Goal: Task Accomplishment & Management: Use online tool/utility

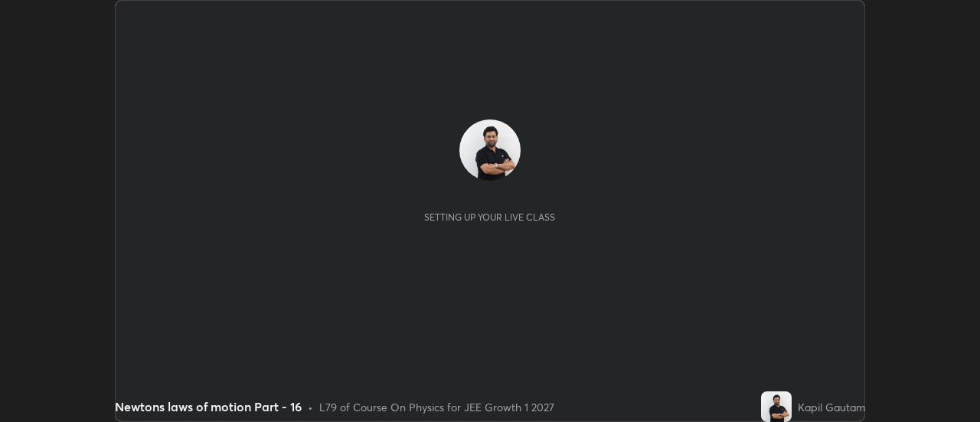
scroll to position [422, 980]
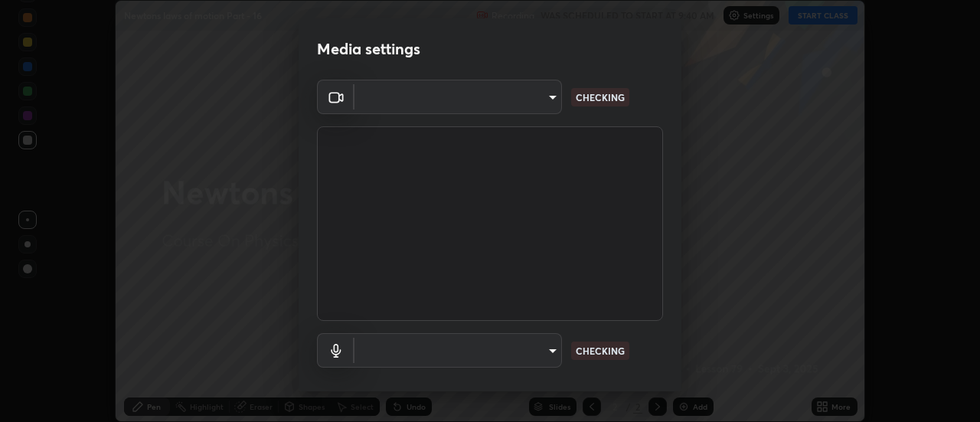
type input "0be616c92c2879d8fe19306c4b8383fc9b13f77197a30f876870ce6c7906effd"
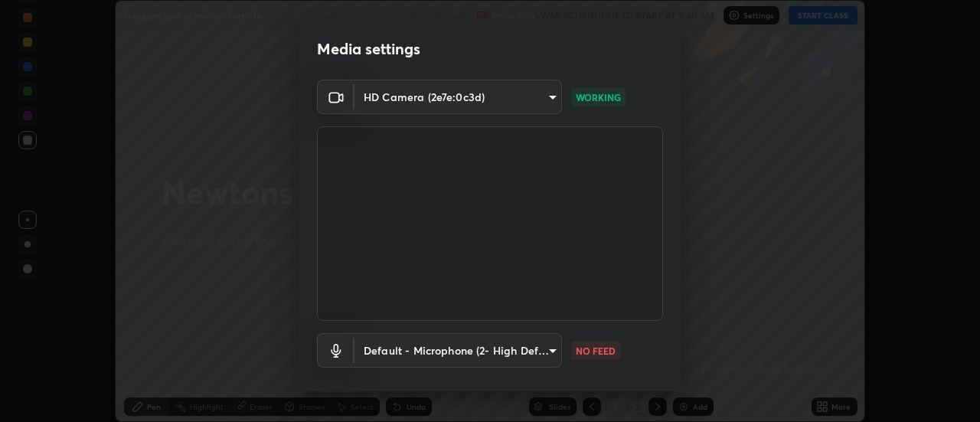
click at [551, 349] on body "Erase all Newtons laws of motion Part - 16 Recording WAS SCHEDULED TO START AT …" at bounding box center [490, 211] width 980 height 422
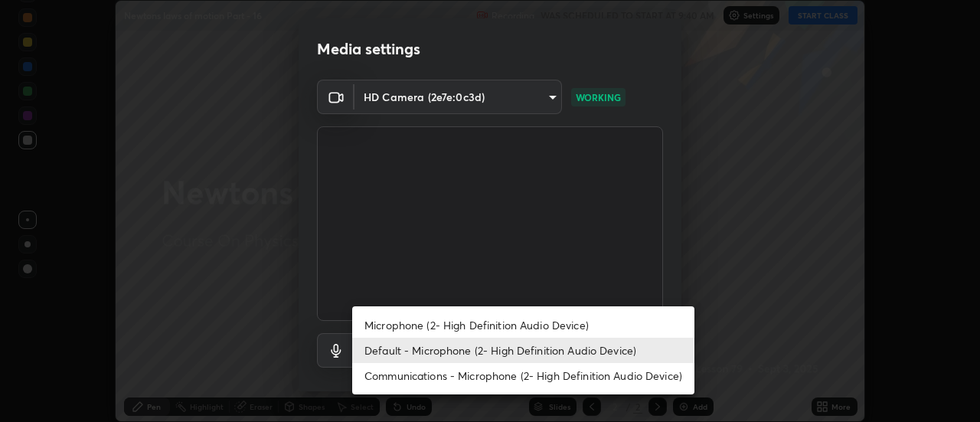
click at [567, 325] on li "Microphone (2- High Definition Audio Device)" at bounding box center [523, 325] width 342 height 25
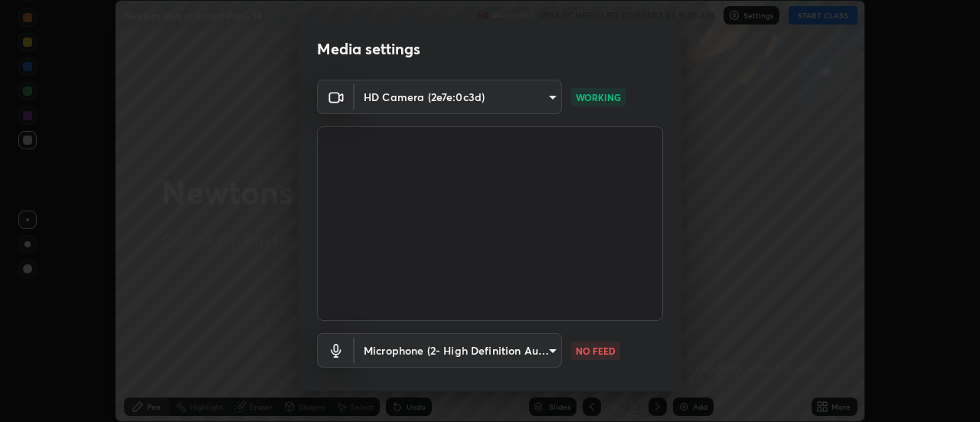
click at [545, 349] on body "Erase all Newtons laws of motion Part - 16 Recording WAS SCHEDULED TO START AT …" at bounding box center [490, 211] width 980 height 422
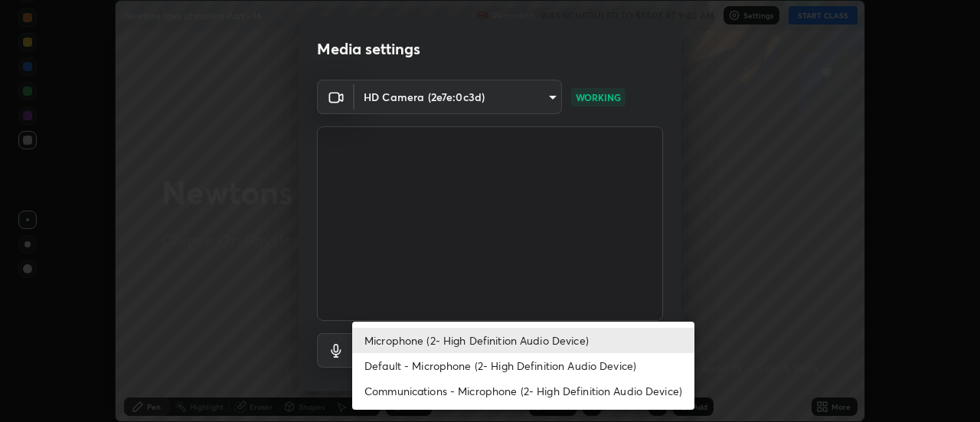
click at [557, 366] on li "Default - Microphone (2- High Definition Audio Device)" at bounding box center [523, 365] width 342 height 25
type input "default"
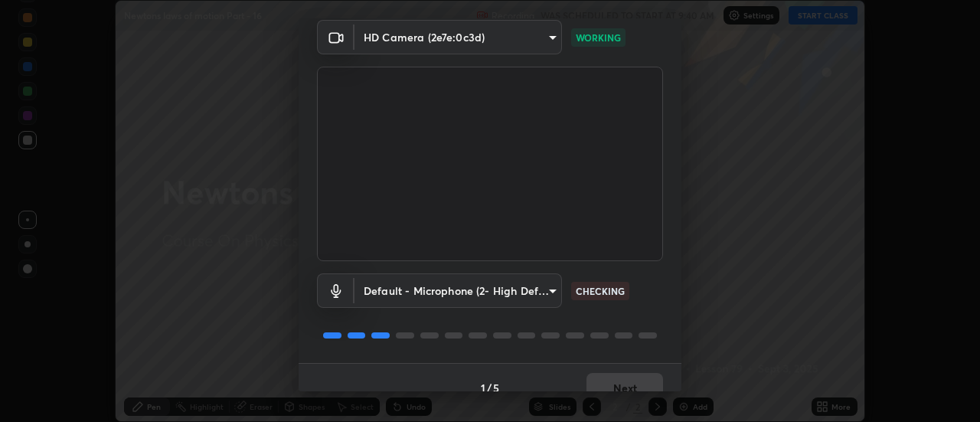
scroll to position [80, 0]
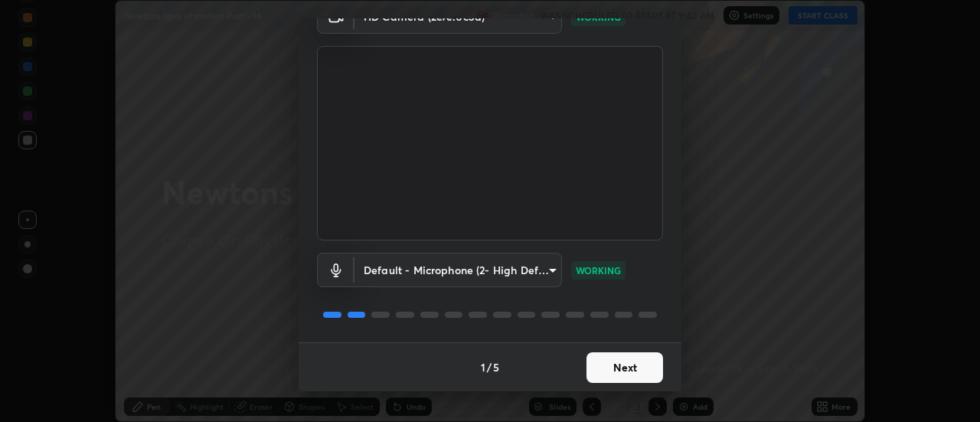
click at [636, 364] on button "Next" at bounding box center [625, 367] width 77 height 31
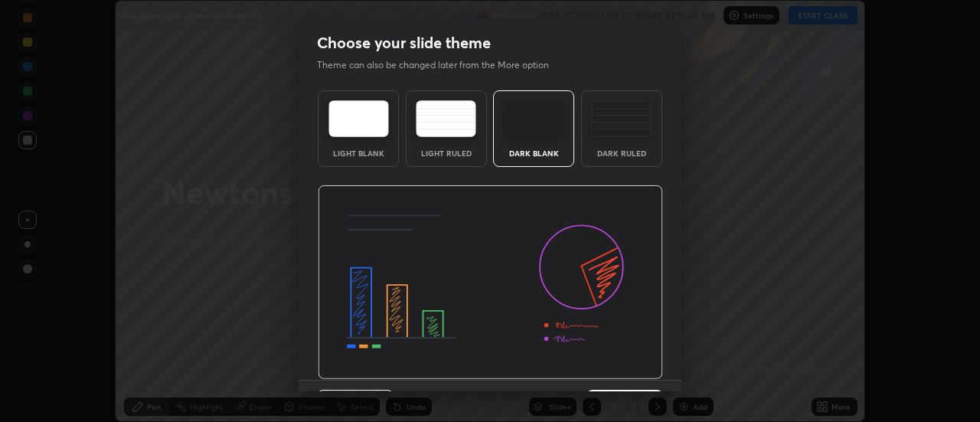
scroll to position [38, 0]
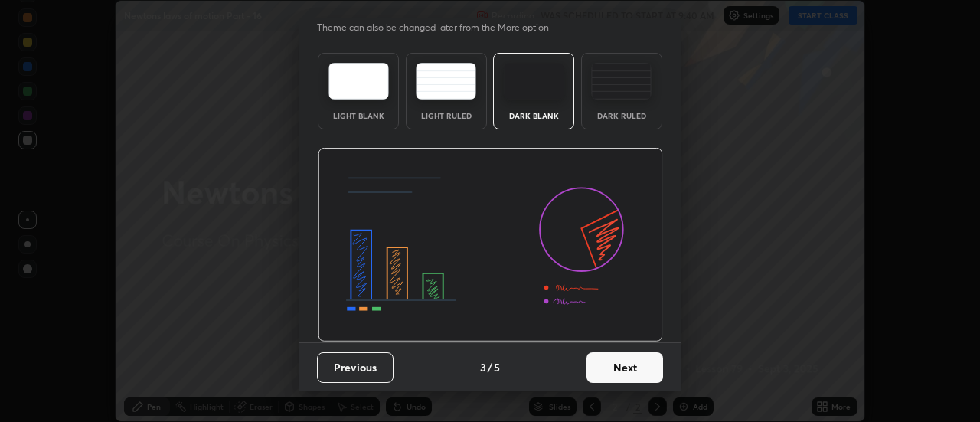
click at [644, 372] on button "Next" at bounding box center [625, 367] width 77 height 31
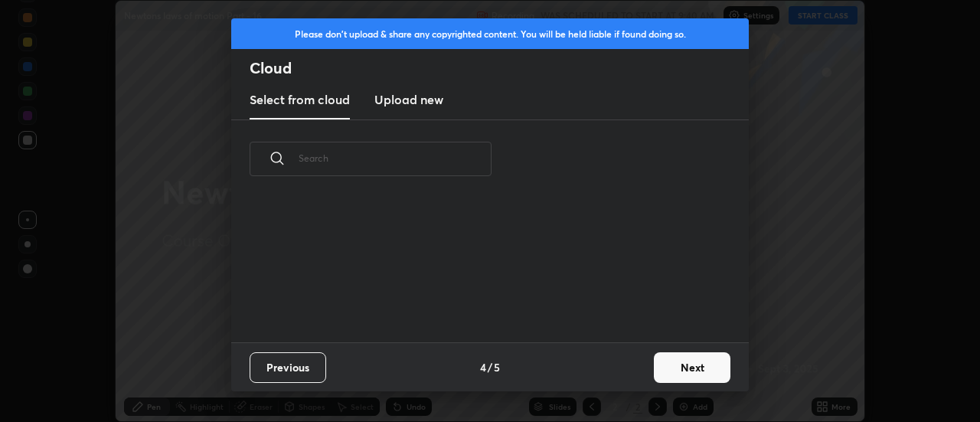
scroll to position [0, 0]
click at [687, 369] on button "Next" at bounding box center [692, 367] width 77 height 31
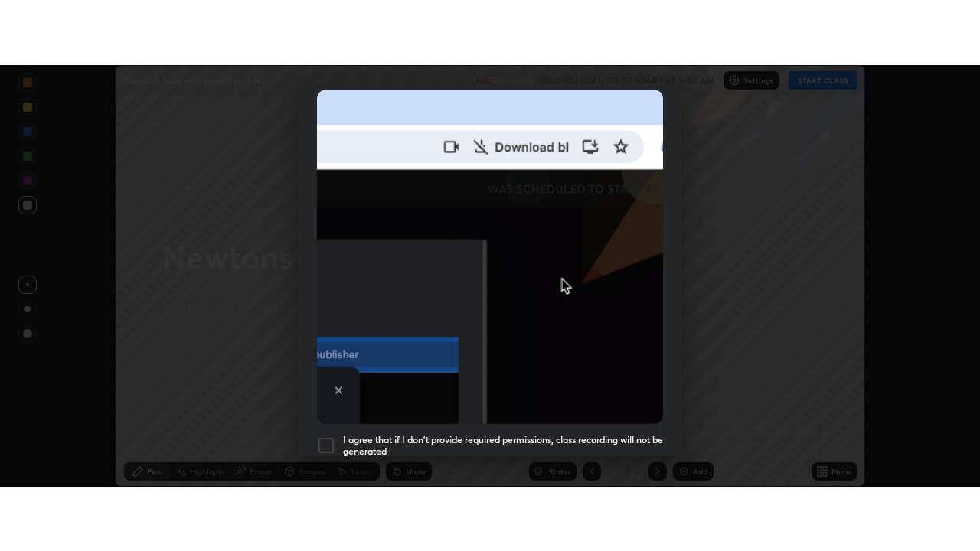
scroll to position [393, 0]
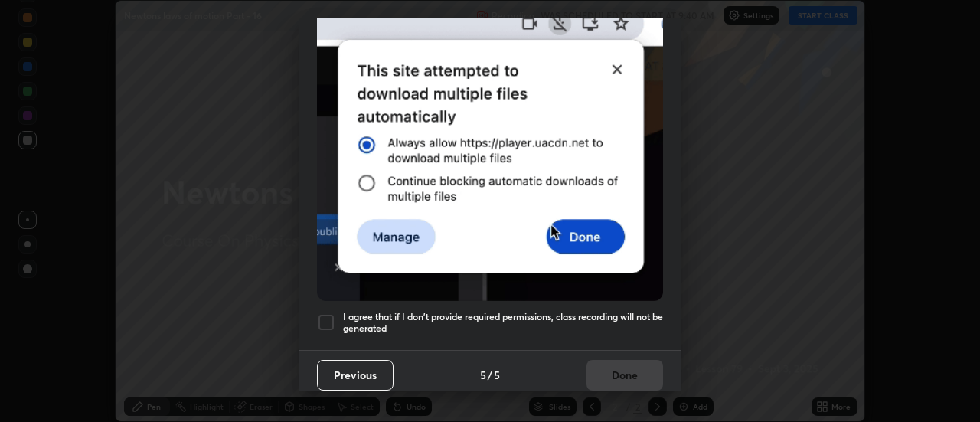
click at [650, 319] on h5 "I agree that if I don't provide required permissions, class recording will not …" at bounding box center [503, 323] width 320 height 24
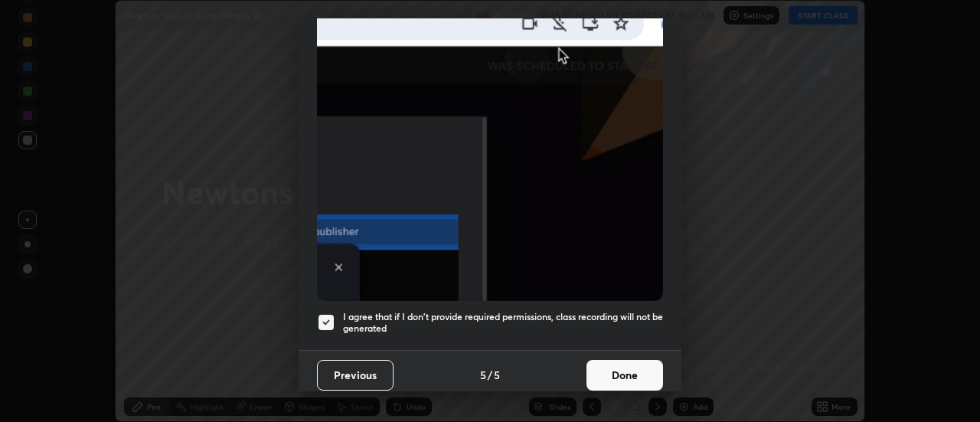
click at [641, 363] on button "Done" at bounding box center [625, 375] width 77 height 31
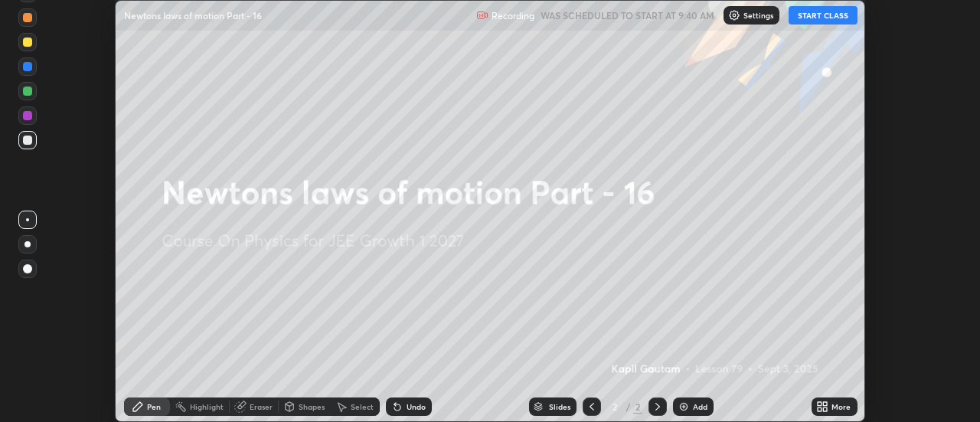
click at [827, 403] on icon at bounding box center [826, 404] width 4 height 4
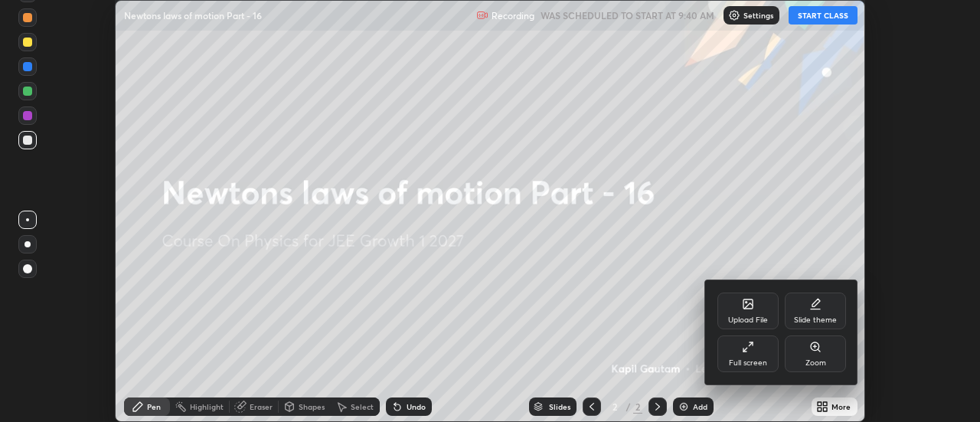
click at [753, 358] on div "Full screen" at bounding box center [748, 353] width 61 height 37
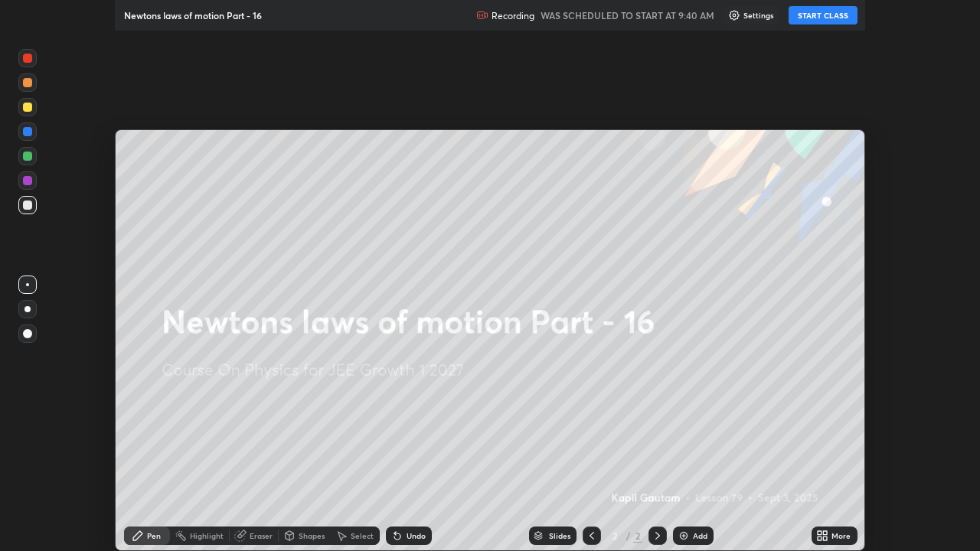
scroll to position [551, 980]
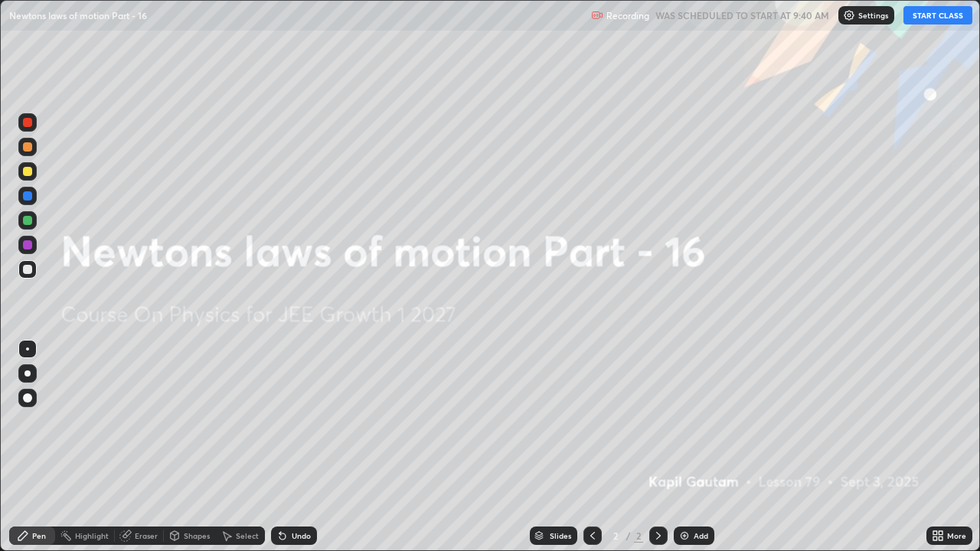
click at [704, 421] on div "Add" at bounding box center [701, 536] width 15 height 8
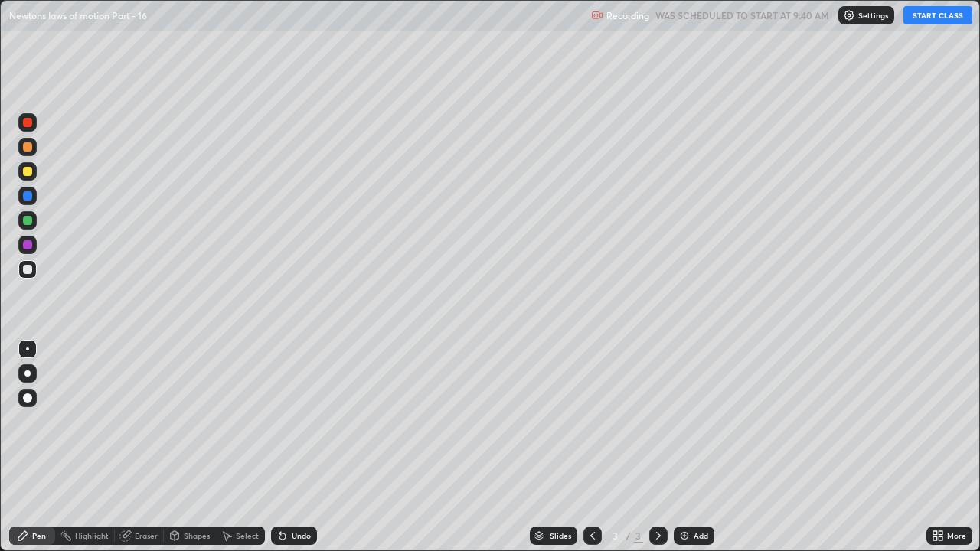
click at [926, 13] on button "START CLASS" at bounding box center [938, 15] width 69 height 18
click at [25, 374] on div at bounding box center [28, 374] width 6 height 6
click at [691, 421] on div "Add" at bounding box center [694, 536] width 41 height 18
click at [698, 421] on div "Add" at bounding box center [701, 536] width 15 height 8
click at [28, 221] on div at bounding box center [27, 220] width 9 height 9
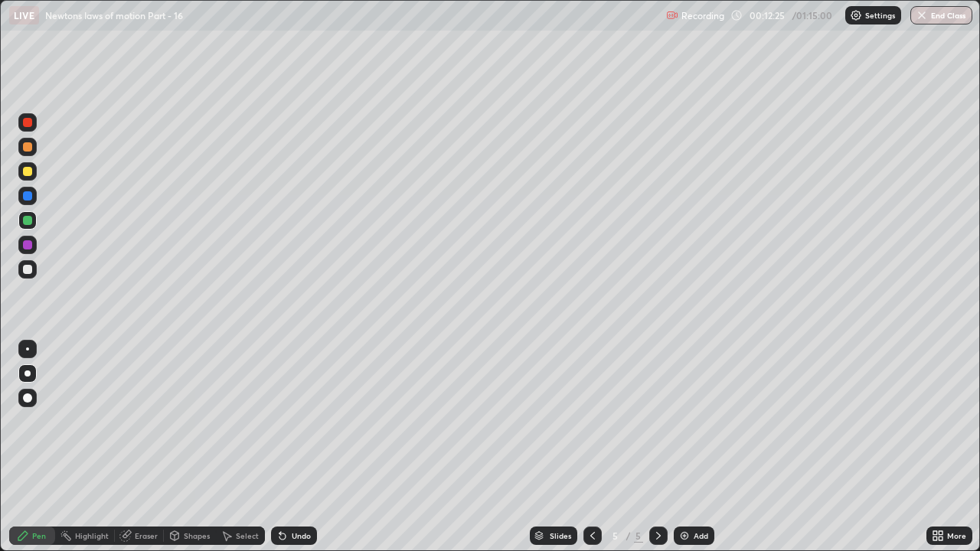
click at [287, 421] on div "Undo" at bounding box center [294, 536] width 46 height 18
click at [698, 421] on div "Add" at bounding box center [701, 536] width 15 height 8
click at [597, 421] on div at bounding box center [593, 536] width 18 height 18
click at [659, 421] on icon at bounding box center [659, 536] width 12 height 12
click at [591, 421] on icon at bounding box center [593, 536] width 12 height 12
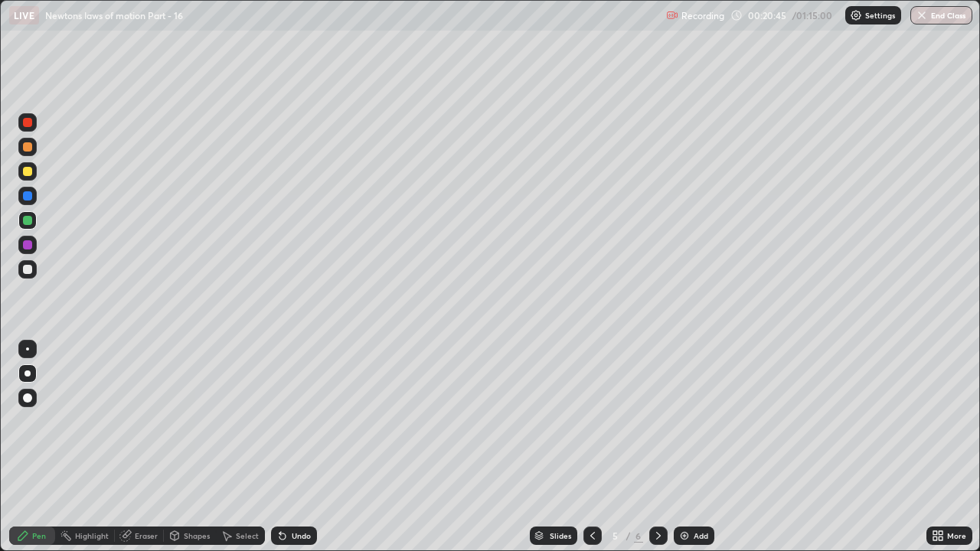
click at [657, 421] on icon at bounding box center [659, 536] width 12 height 12
click at [592, 421] on icon at bounding box center [593, 536] width 12 height 12
click at [656, 421] on icon at bounding box center [659, 536] width 12 height 12
click at [699, 421] on div "Add" at bounding box center [701, 536] width 15 height 8
click at [44, 421] on div "Pen" at bounding box center [32, 536] width 46 height 18
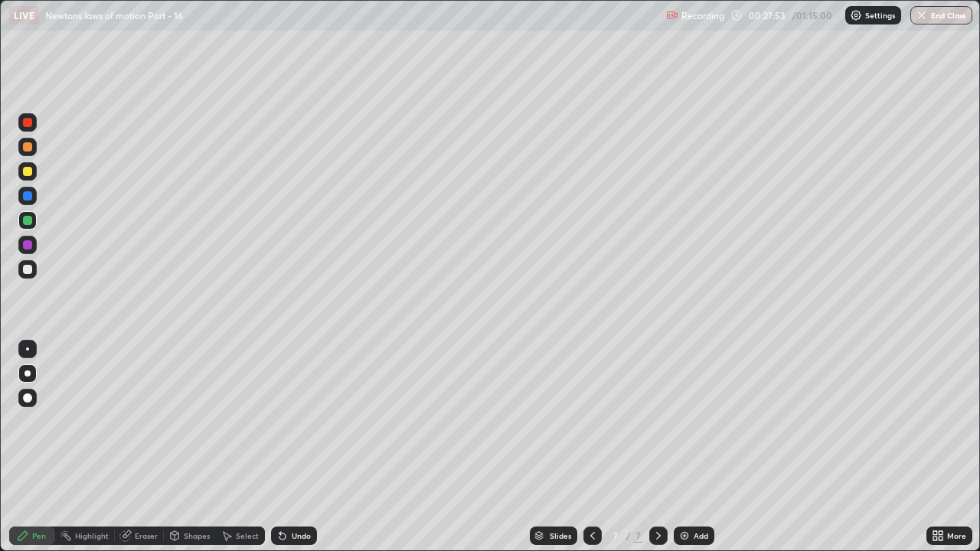
click at [44, 421] on div "Pen" at bounding box center [32, 536] width 46 height 18
click at [697, 421] on div "Add" at bounding box center [701, 536] width 15 height 8
click at [27, 174] on div at bounding box center [27, 171] width 9 height 9
click at [531, 421] on div "Slides 8 / 8 Add" at bounding box center [622, 536] width 610 height 31
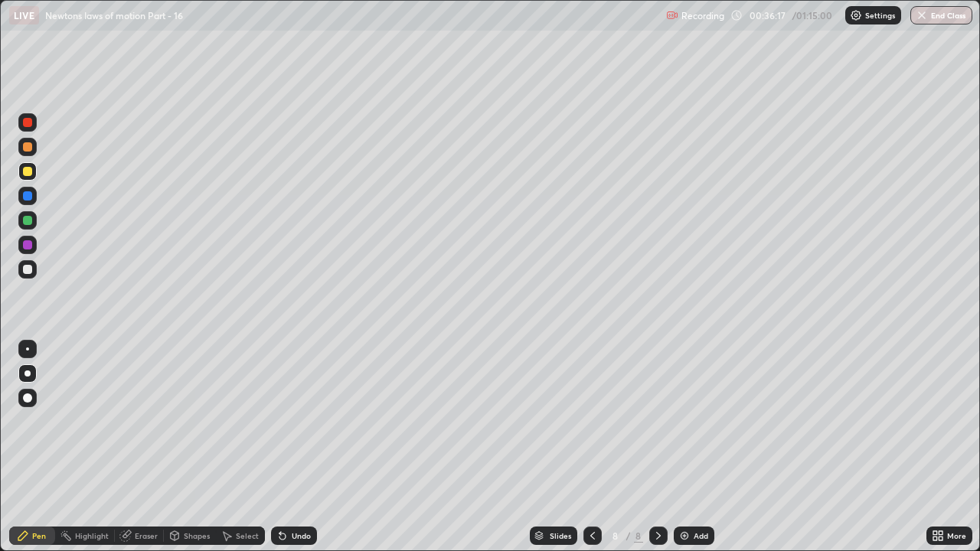
click at [531, 421] on div "Slides 8 / 8 Add" at bounding box center [622, 536] width 610 height 31
click at [534, 421] on div "Slides" at bounding box center [553, 536] width 47 height 18
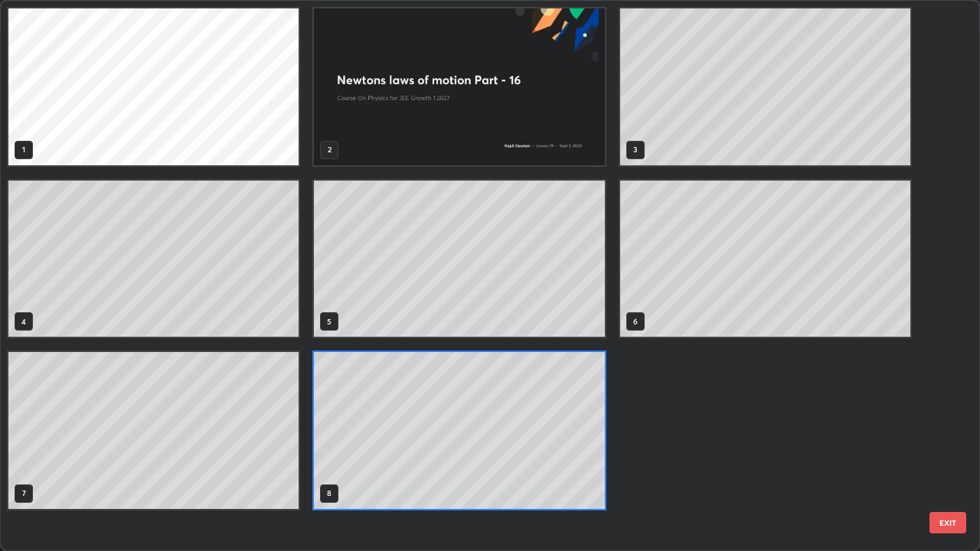
scroll to position [545, 971]
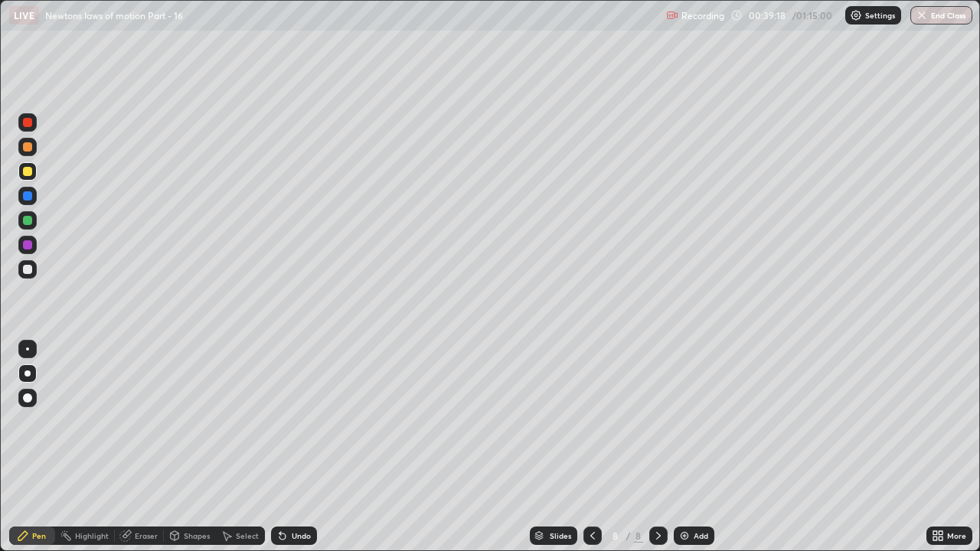
click at [689, 421] on img at bounding box center [685, 536] width 12 height 12
click at [697, 421] on div "Add" at bounding box center [701, 536] width 15 height 8
click at [31, 270] on div at bounding box center [27, 269] width 9 height 9
click at [698, 421] on div "Add" at bounding box center [701, 536] width 15 height 8
click at [28, 173] on div at bounding box center [27, 171] width 9 height 9
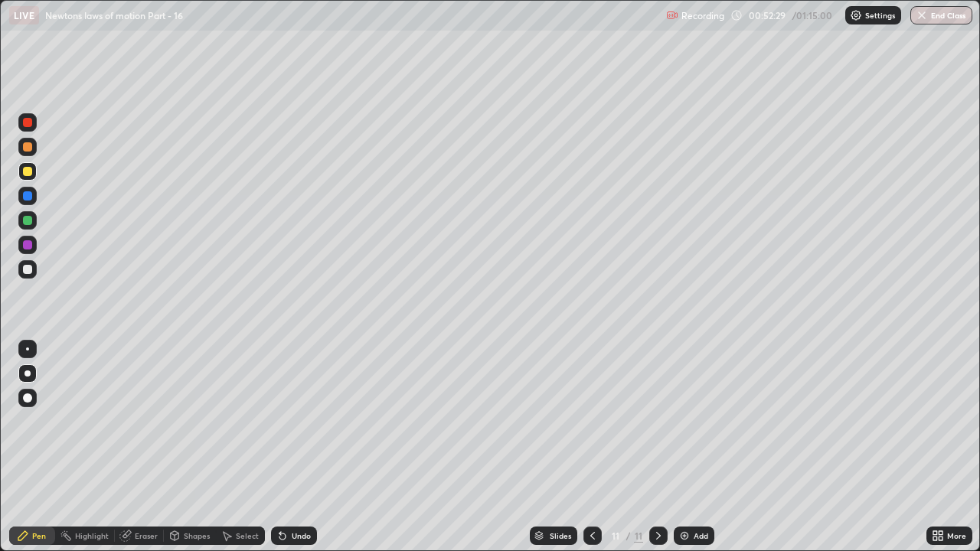
click at [34, 276] on div at bounding box center [27, 269] width 18 height 18
click at [26, 172] on div at bounding box center [27, 171] width 9 height 9
click at [28, 120] on div at bounding box center [27, 122] width 9 height 9
click at [299, 421] on div "Undo" at bounding box center [301, 536] width 19 height 8
click at [298, 421] on div "Undo" at bounding box center [301, 536] width 19 height 8
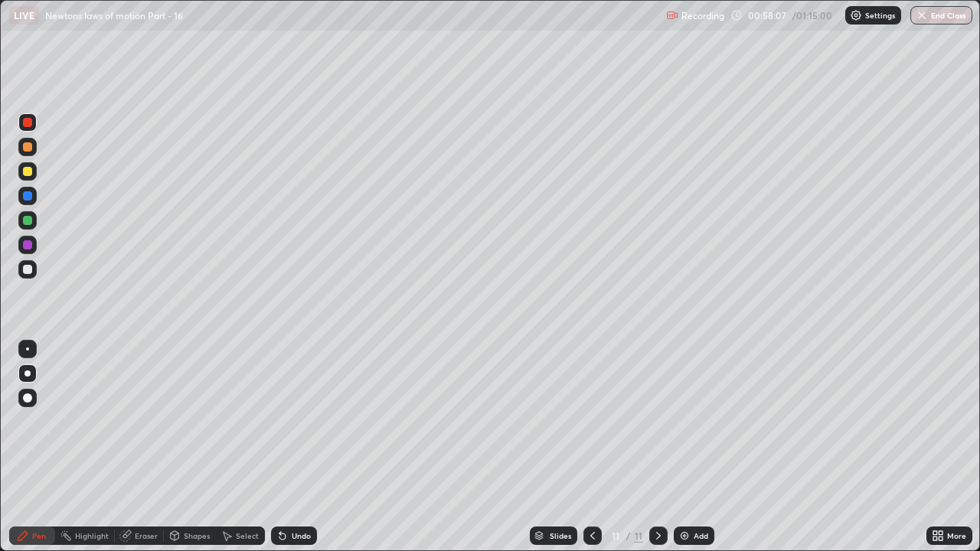
click at [297, 421] on div "Undo" at bounding box center [301, 536] width 19 height 8
click at [296, 421] on div "Undo" at bounding box center [301, 536] width 19 height 8
click at [297, 421] on div "Undo" at bounding box center [301, 536] width 19 height 8
click at [298, 421] on div "Undo" at bounding box center [301, 536] width 19 height 8
click at [299, 421] on div "Undo" at bounding box center [301, 536] width 19 height 8
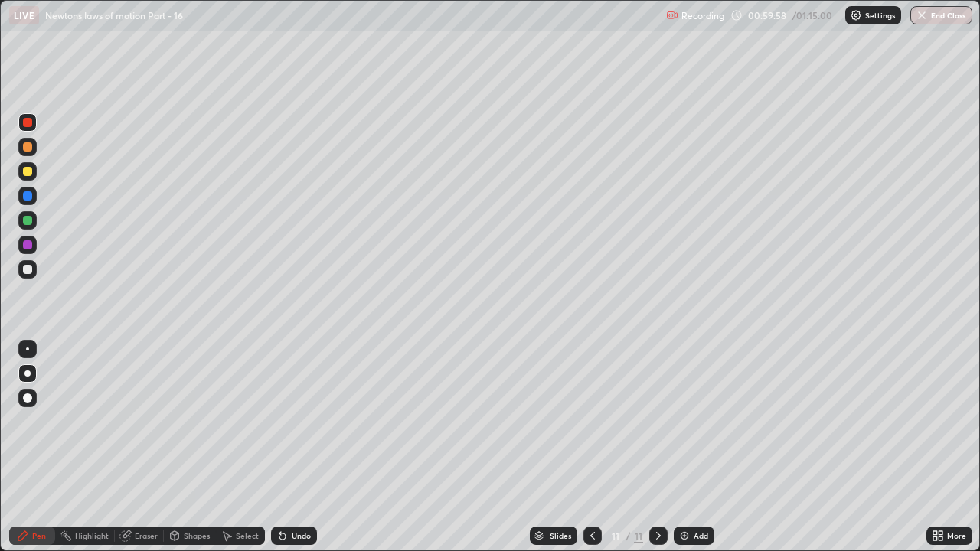
click at [30, 270] on div at bounding box center [27, 269] width 9 height 9
click at [694, 421] on div "Add" at bounding box center [701, 536] width 15 height 8
click at [294, 421] on div "Undo" at bounding box center [301, 536] width 19 height 8
click at [295, 421] on div "Undo" at bounding box center [301, 536] width 19 height 8
click at [298, 421] on div "Undo" at bounding box center [301, 536] width 19 height 8
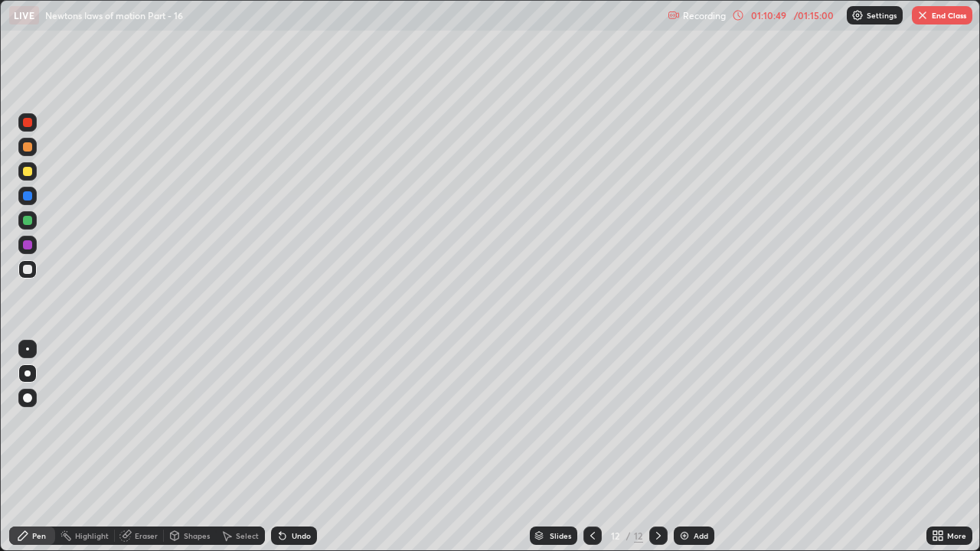
click at [298, 421] on div "Undo" at bounding box center [301, 536] width 19 height 8
click at [296, 421] on div "Undo" at bounding box center [294, 536] width 46 height 18
click at [293, 421] on div "Undo" at bounding box center [294, 536] width 46 height 18
click at [29, 177] on div at bounding box center [27, 171] width 18 height 18
click at [697, 421] on div "Add" at bounding box center [701, 536] width 15 height 8
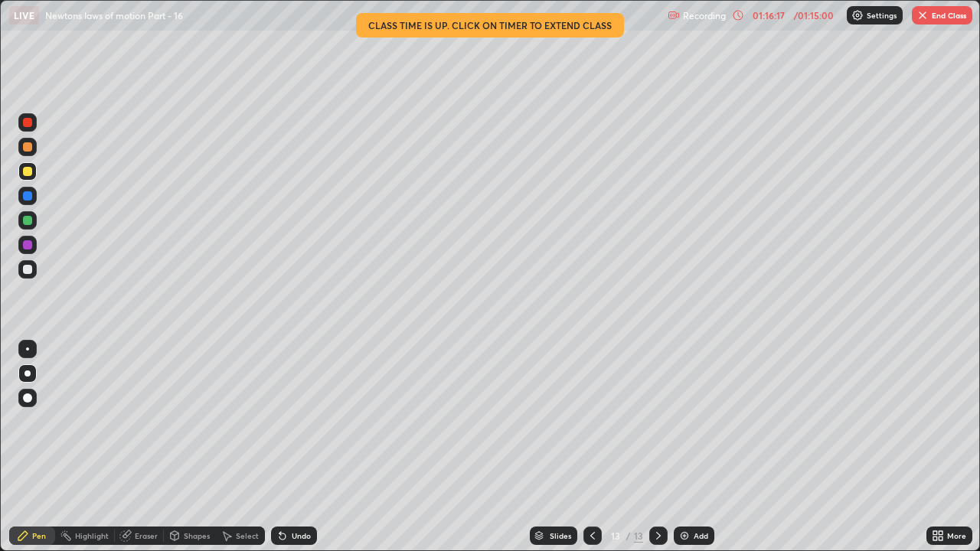
click at [951, 15] on button "End Class" at bounding box center [942, 15] width 61 height 18
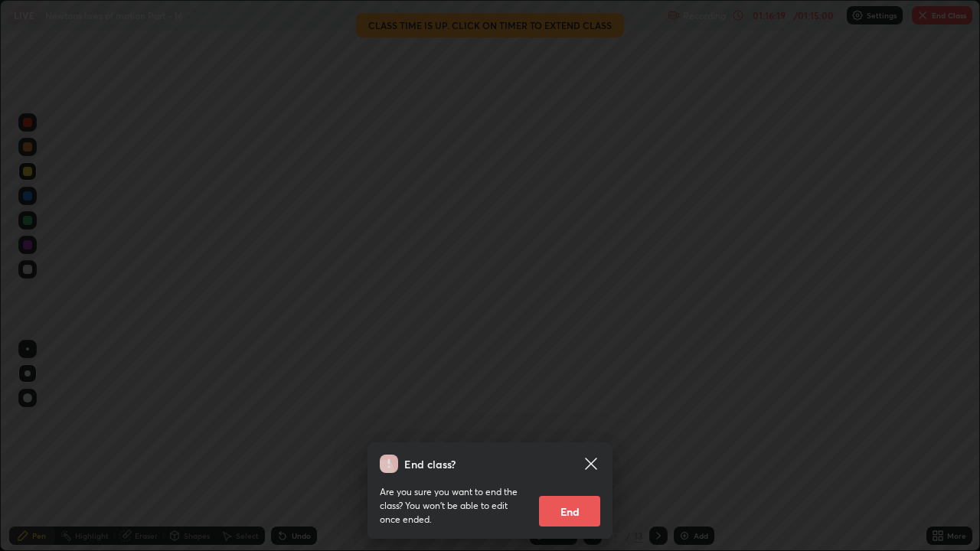
click at [574, 421] on button "End" at bounding box center [569, 511] width 61 height 31
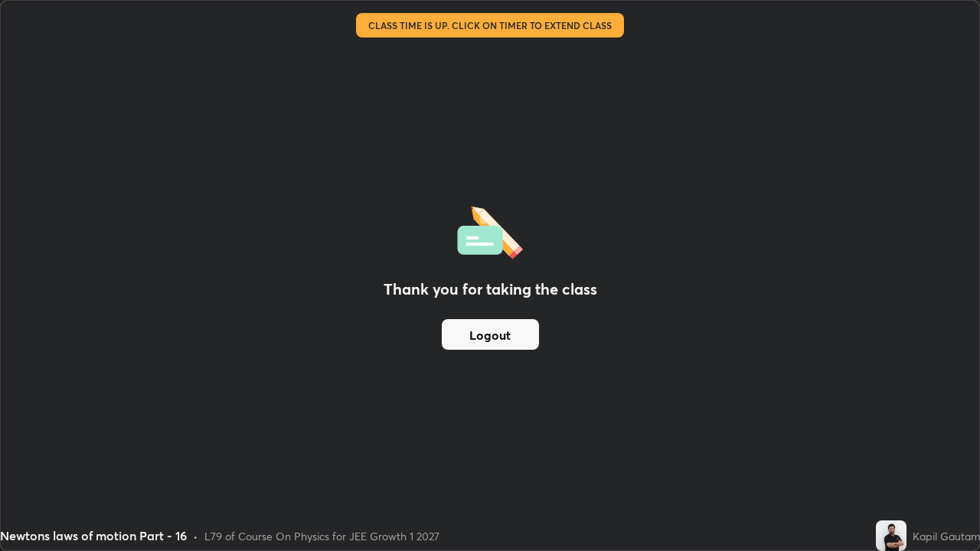
click at [498, 332] on button "Logout" at bounding box center [490, 334] width 97 height 31
